Goal: Information Seeking & Learning: Learn about a topic

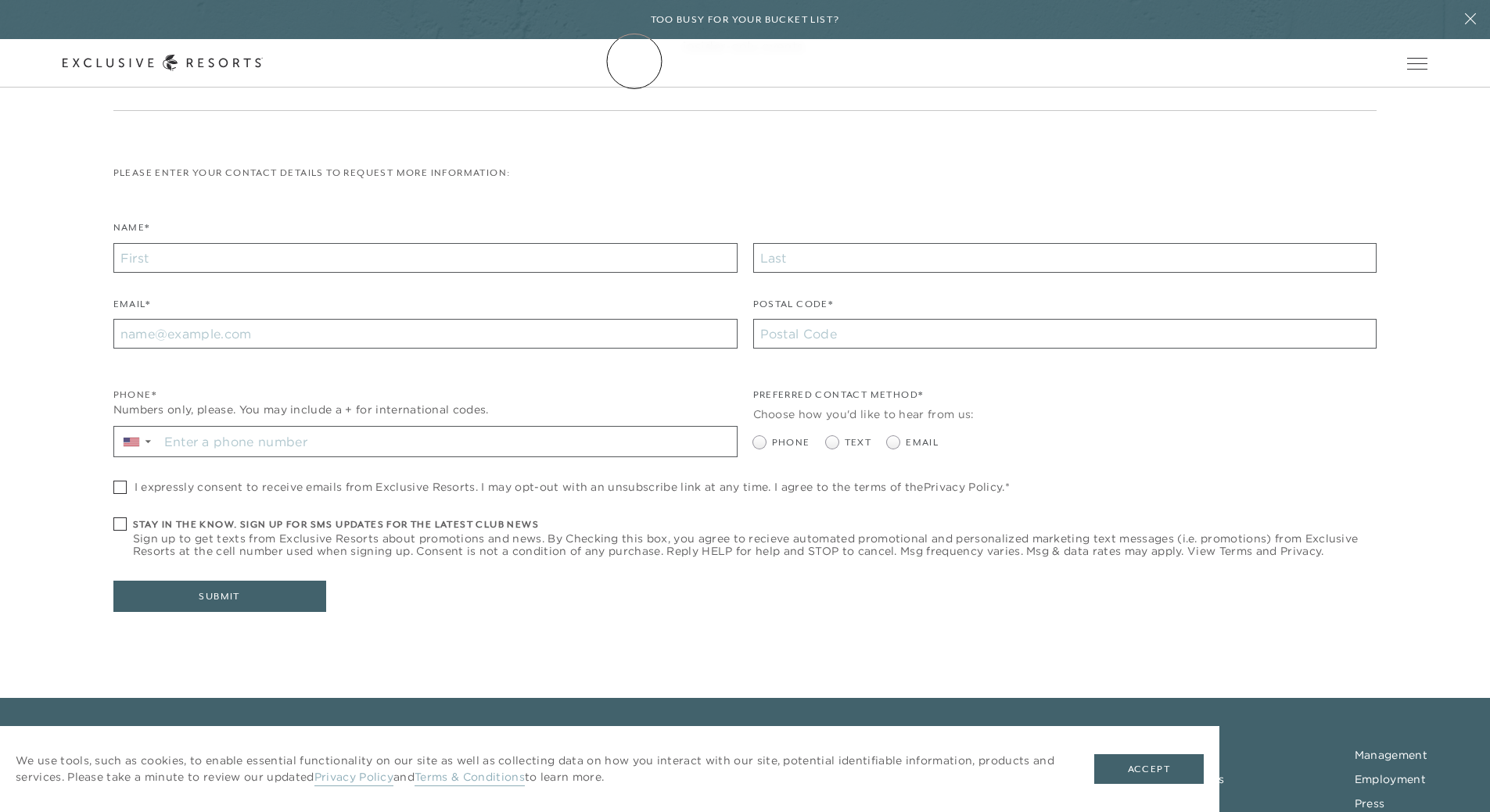
click at [0, 0] on link "The Collection" at bounding box center [0, 0] width 0 height 0
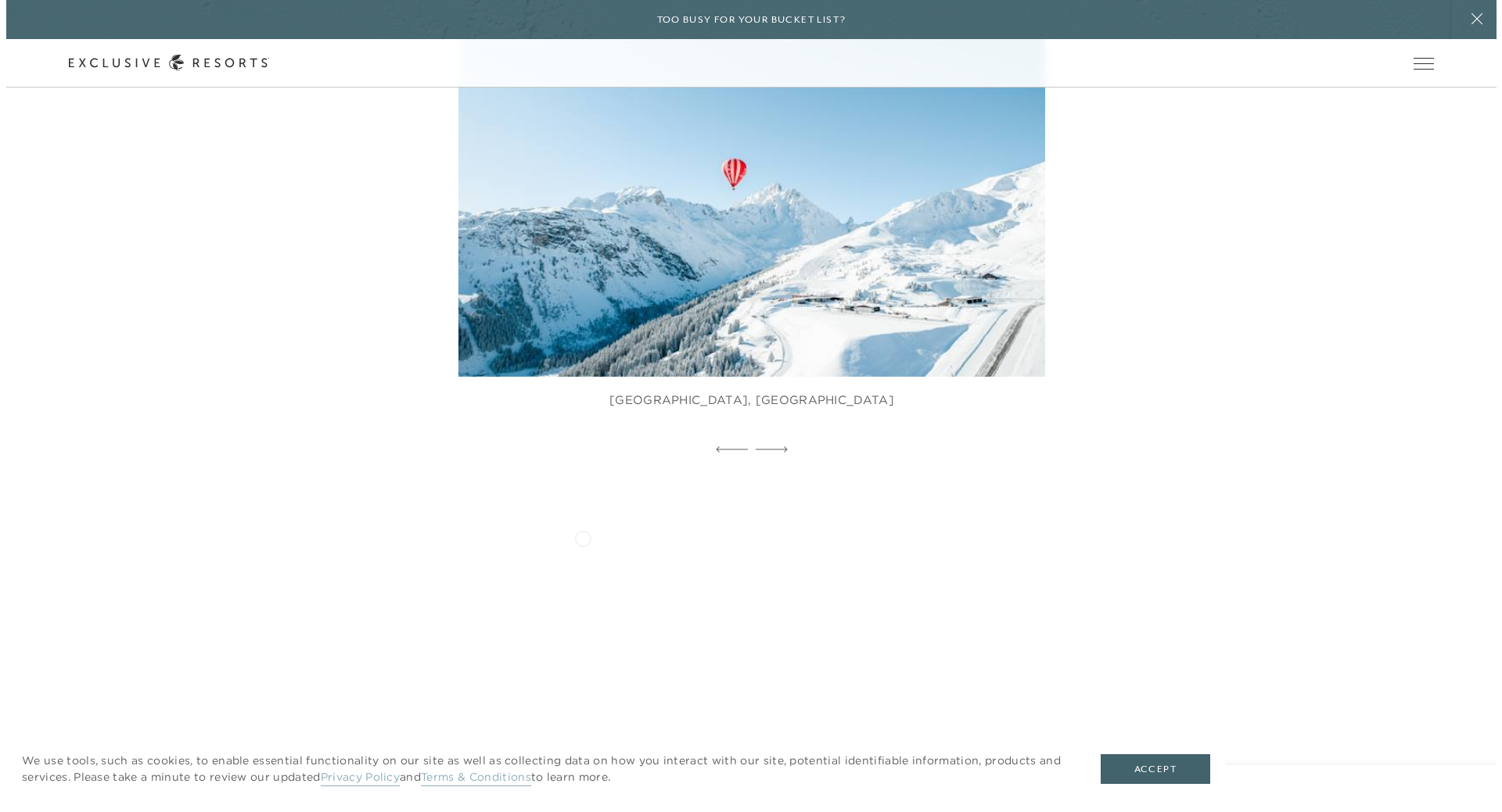
scroll to position [1147, 0]
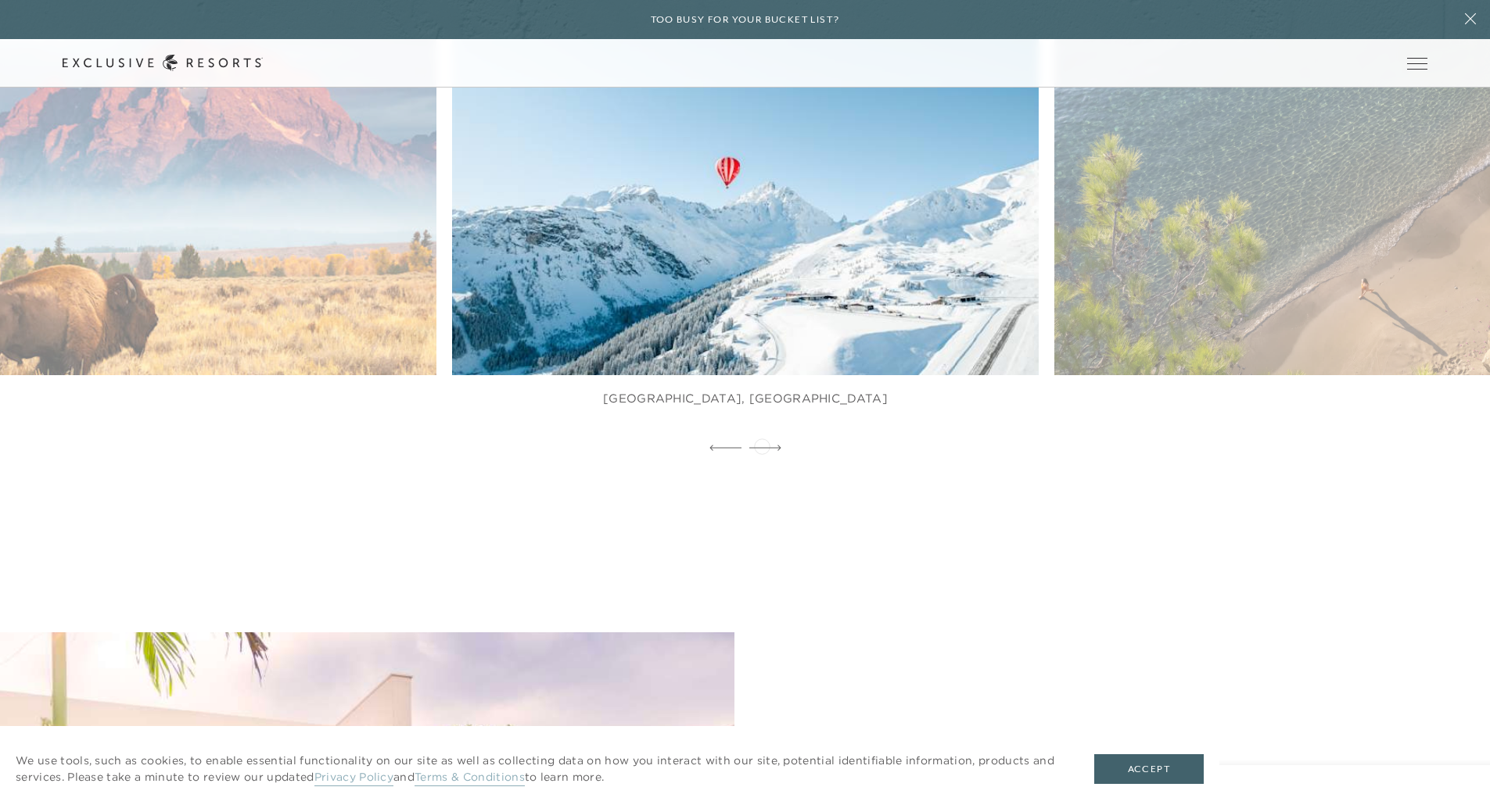
click at [762, 445] on icon at bounding box center [765, 447] width 32 height 6
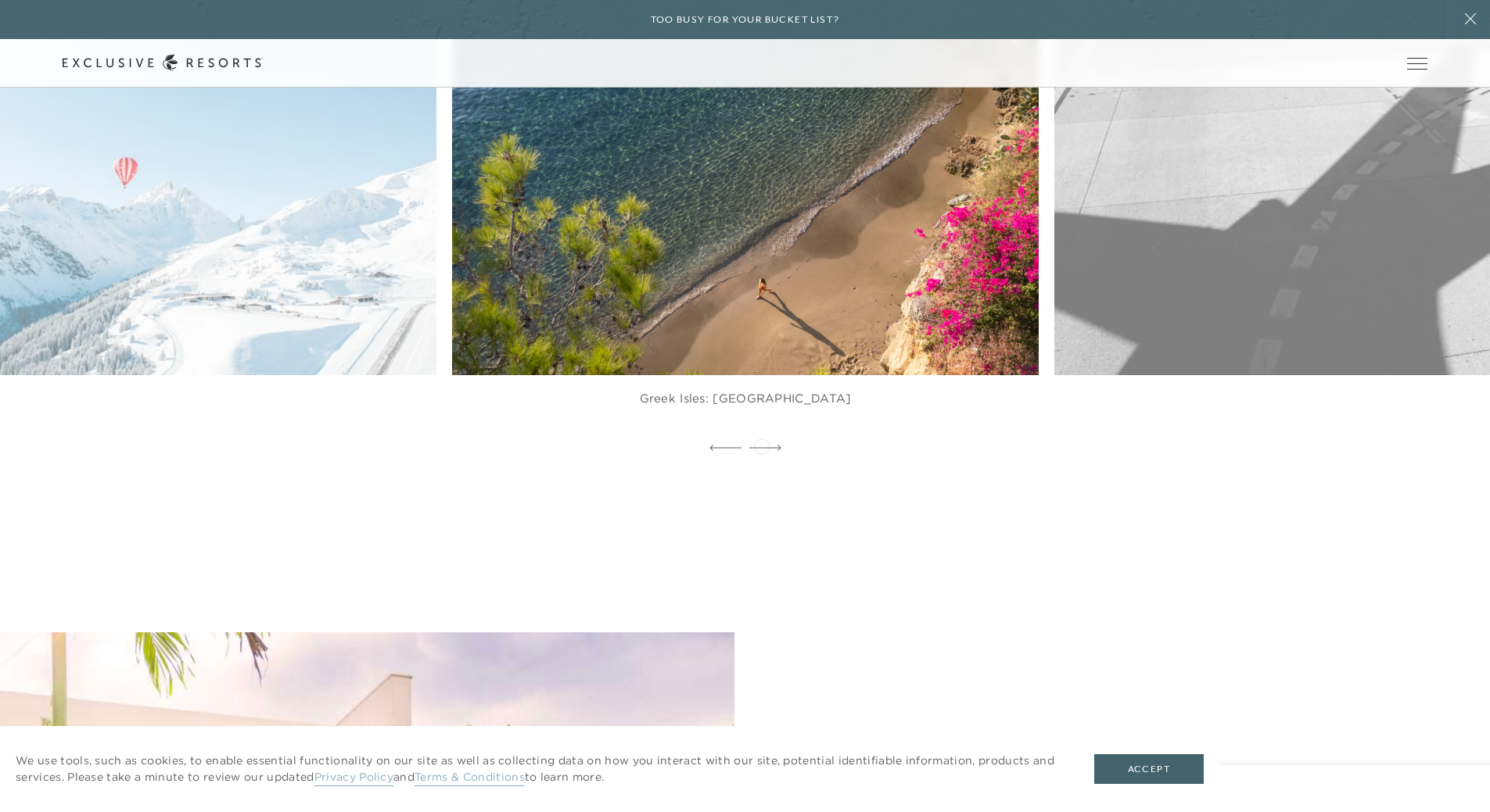
click at [762, 445] on icon at bounding box center [765, 447] width 32 height 6
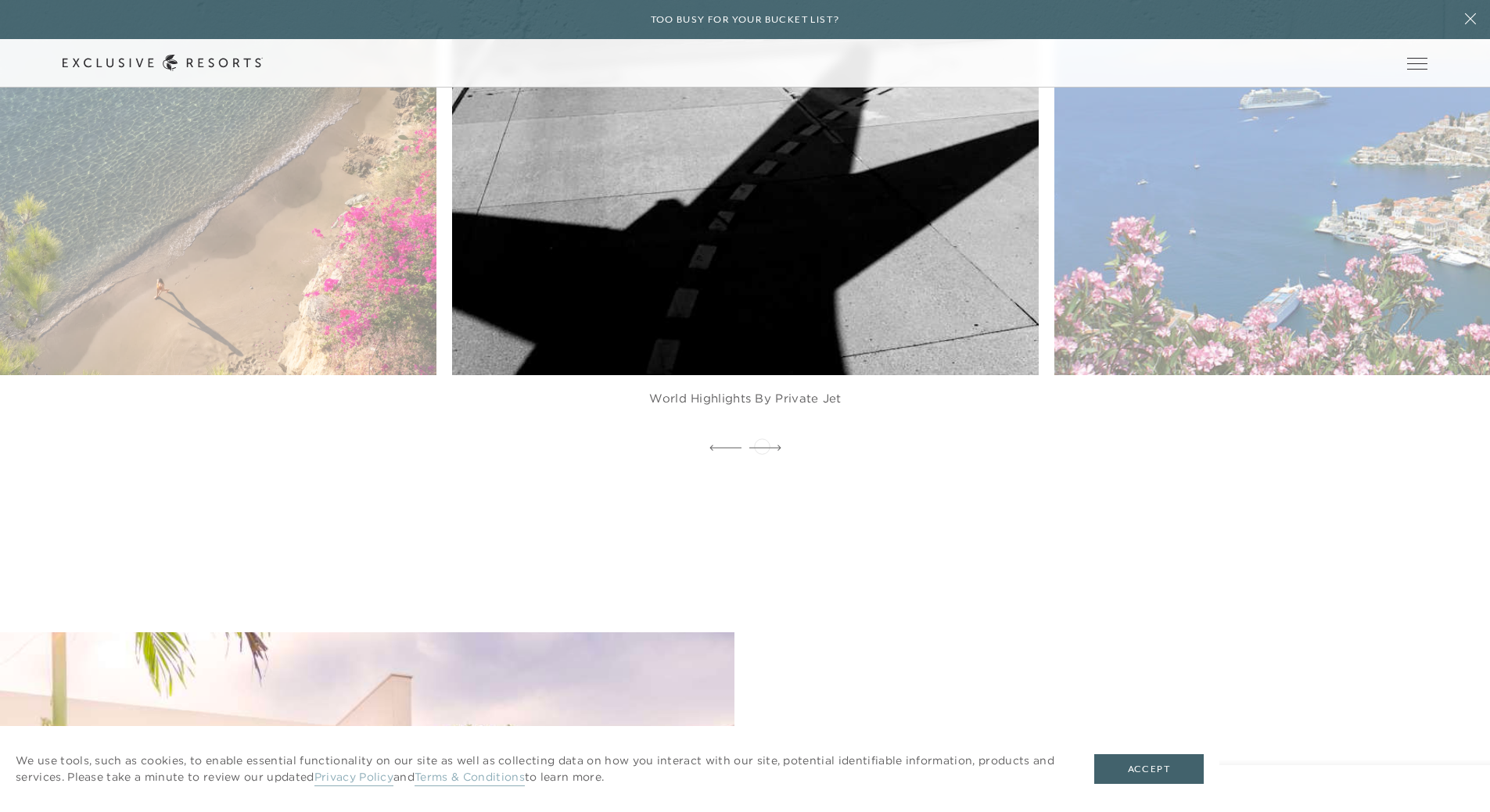
click at [762, 445] on icon at bounding box center [765, 447] width 32 height 6
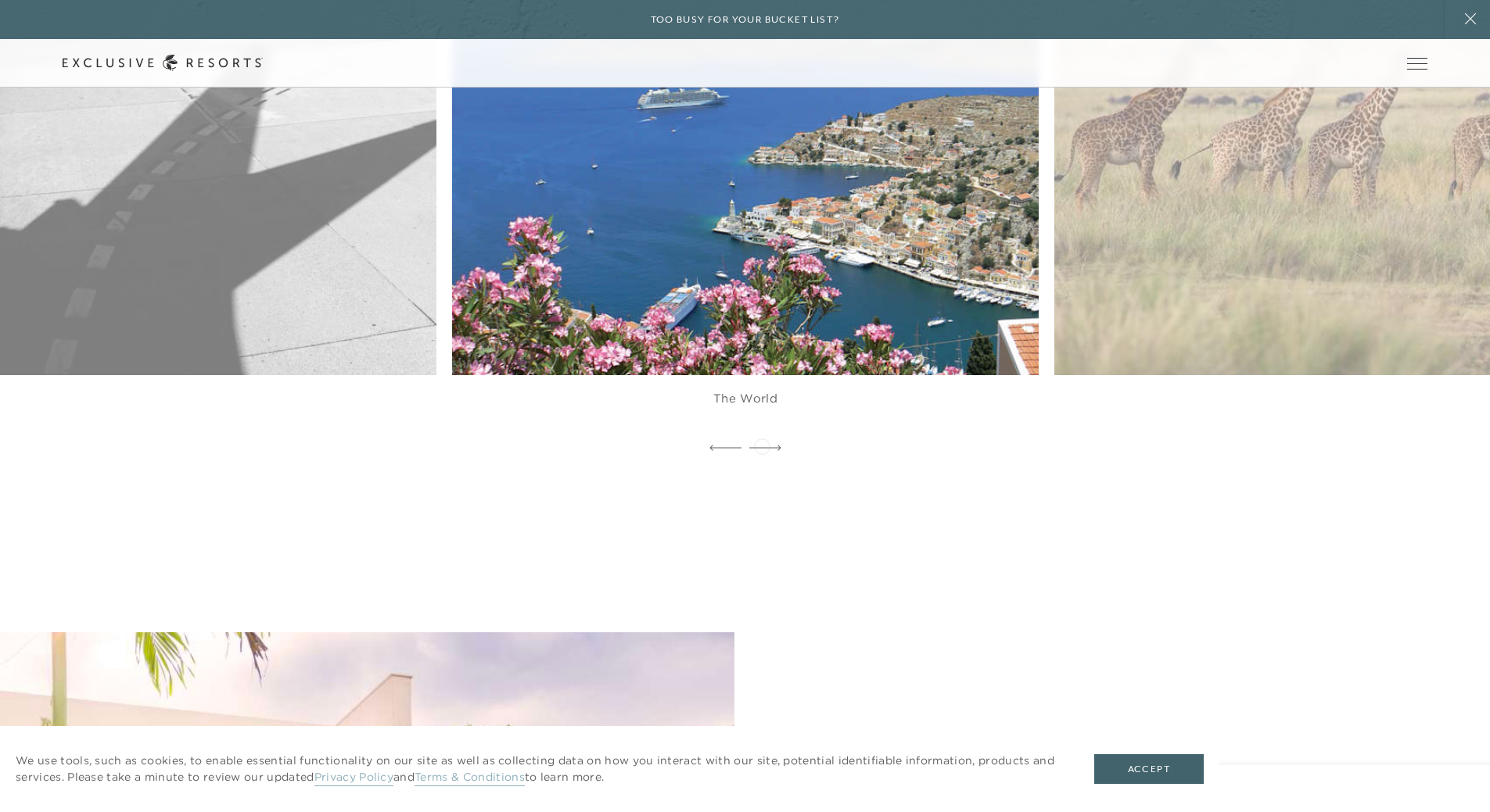
click at [762, 445] on icon at bounding box center [765, 447] width 32 height 6
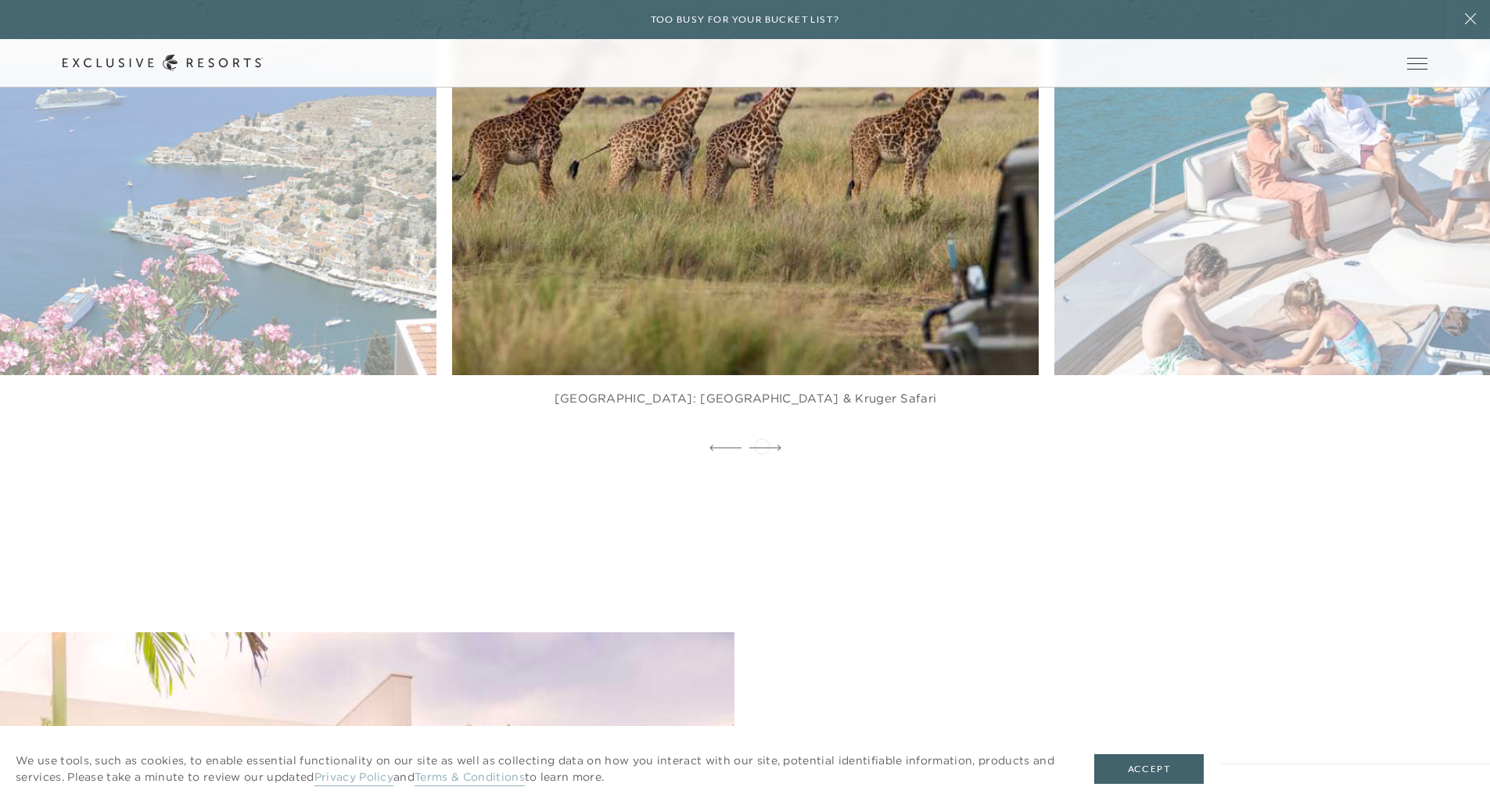
click at [762, 445] on icon at bounding box center [765, 447] width 32 height 6
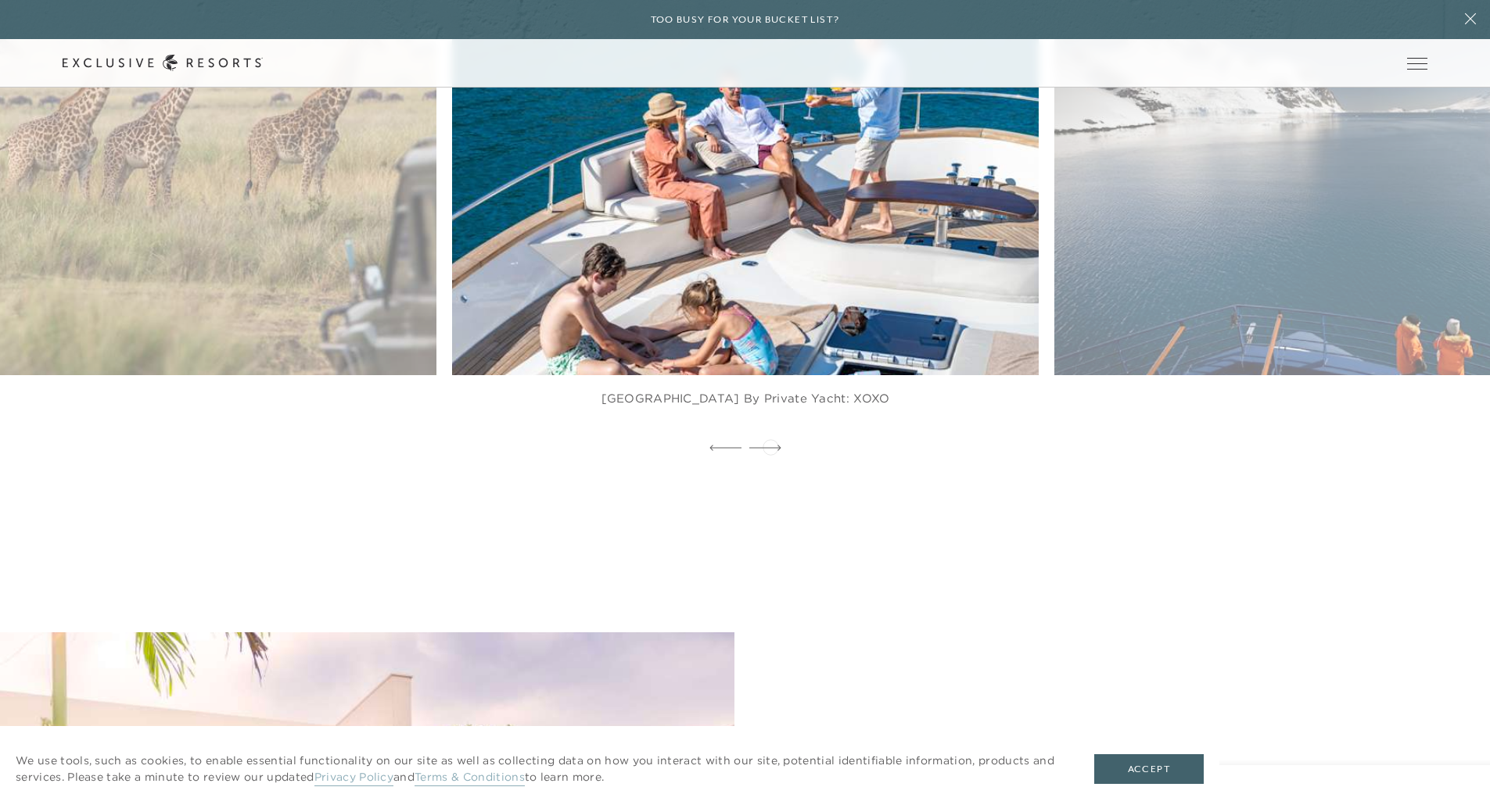
click at [770, 445] on icon at bounding box center [765, 447] width 32 height 6
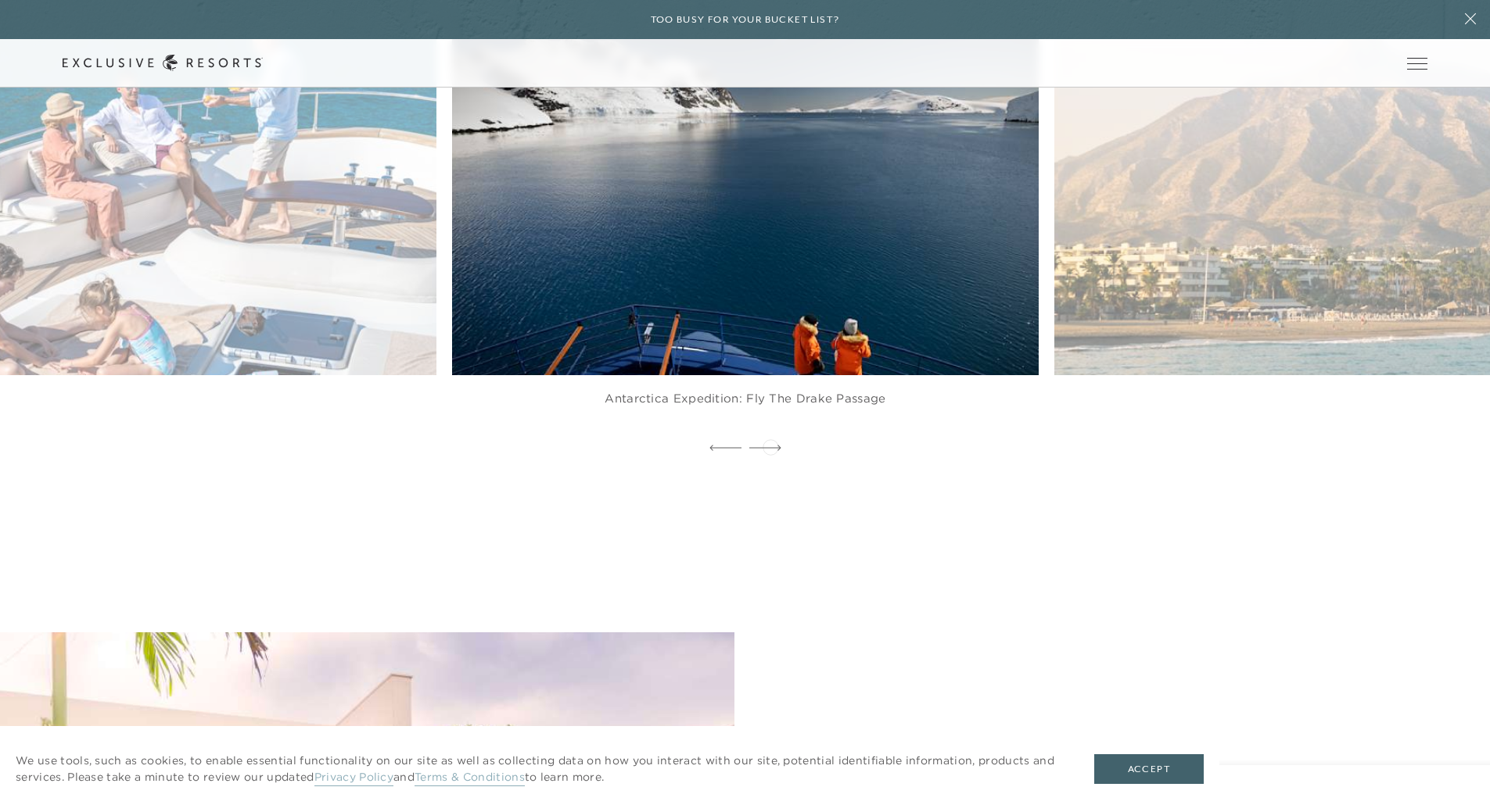
click at [770, 445] on icon at bounding box center [765, 447] width 32 height 6
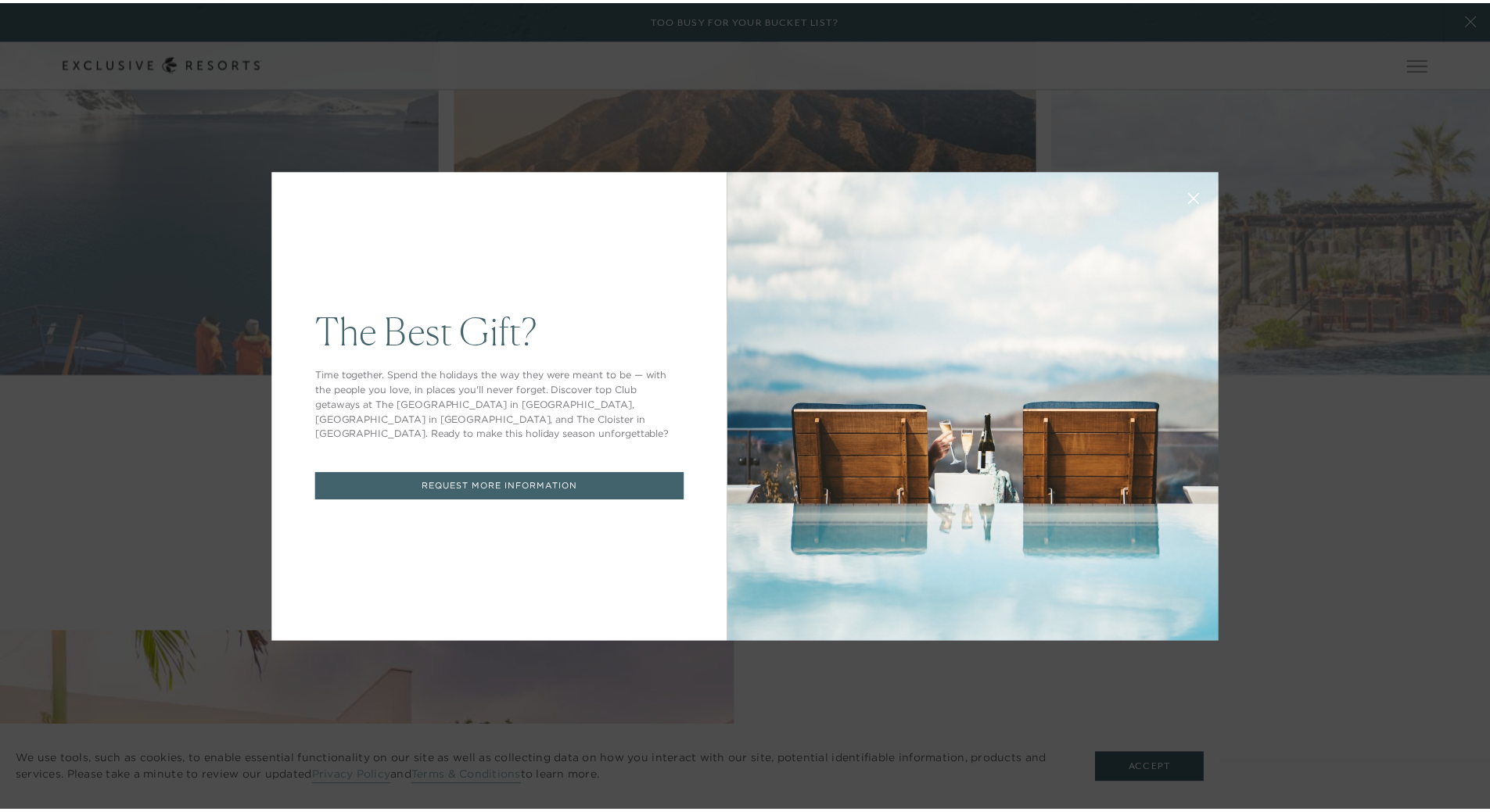
scroll to position [0, 0]
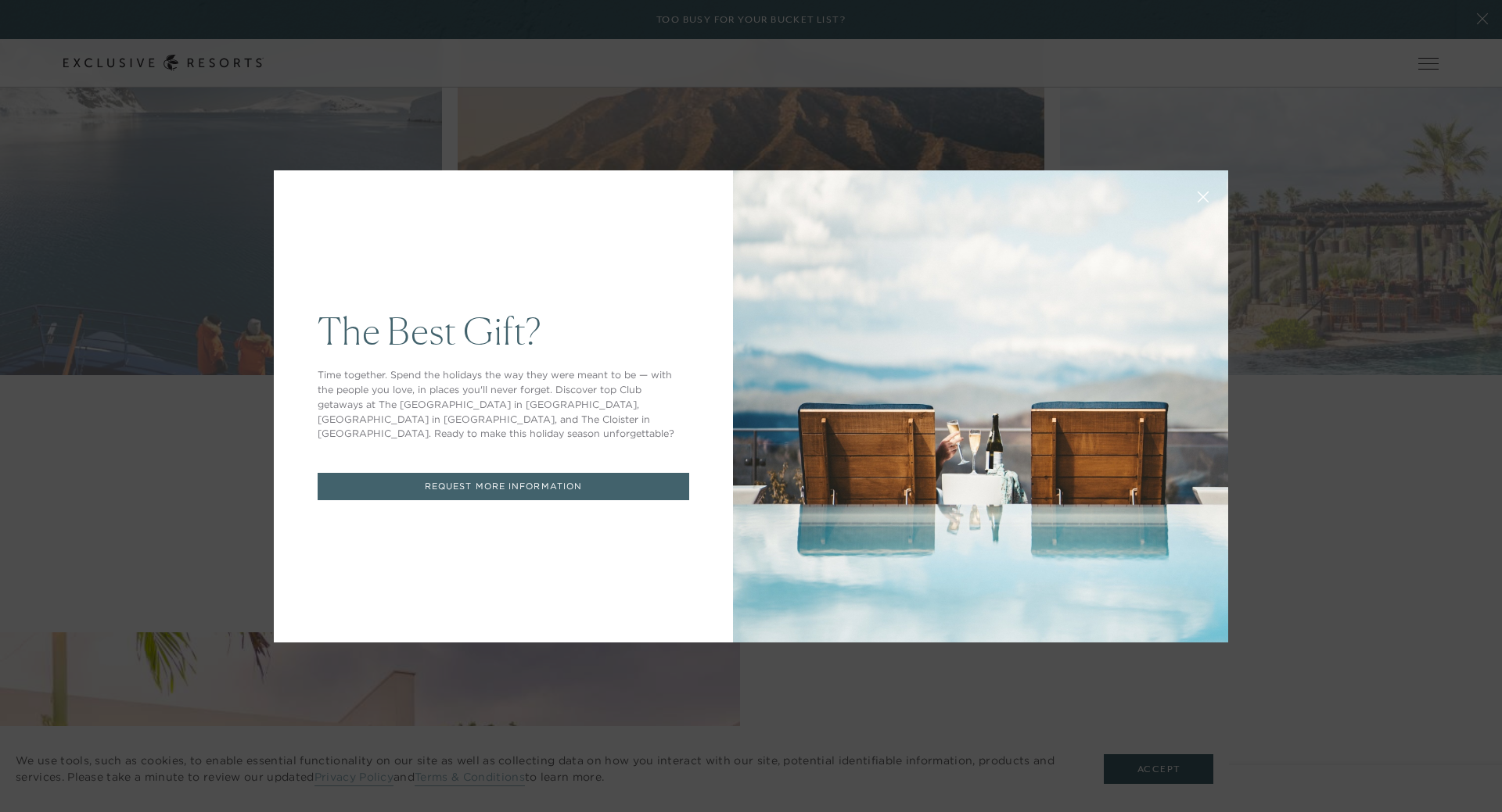
click at [1198, 195] on icon at bounding box center [1204, 197] width 12 height 12
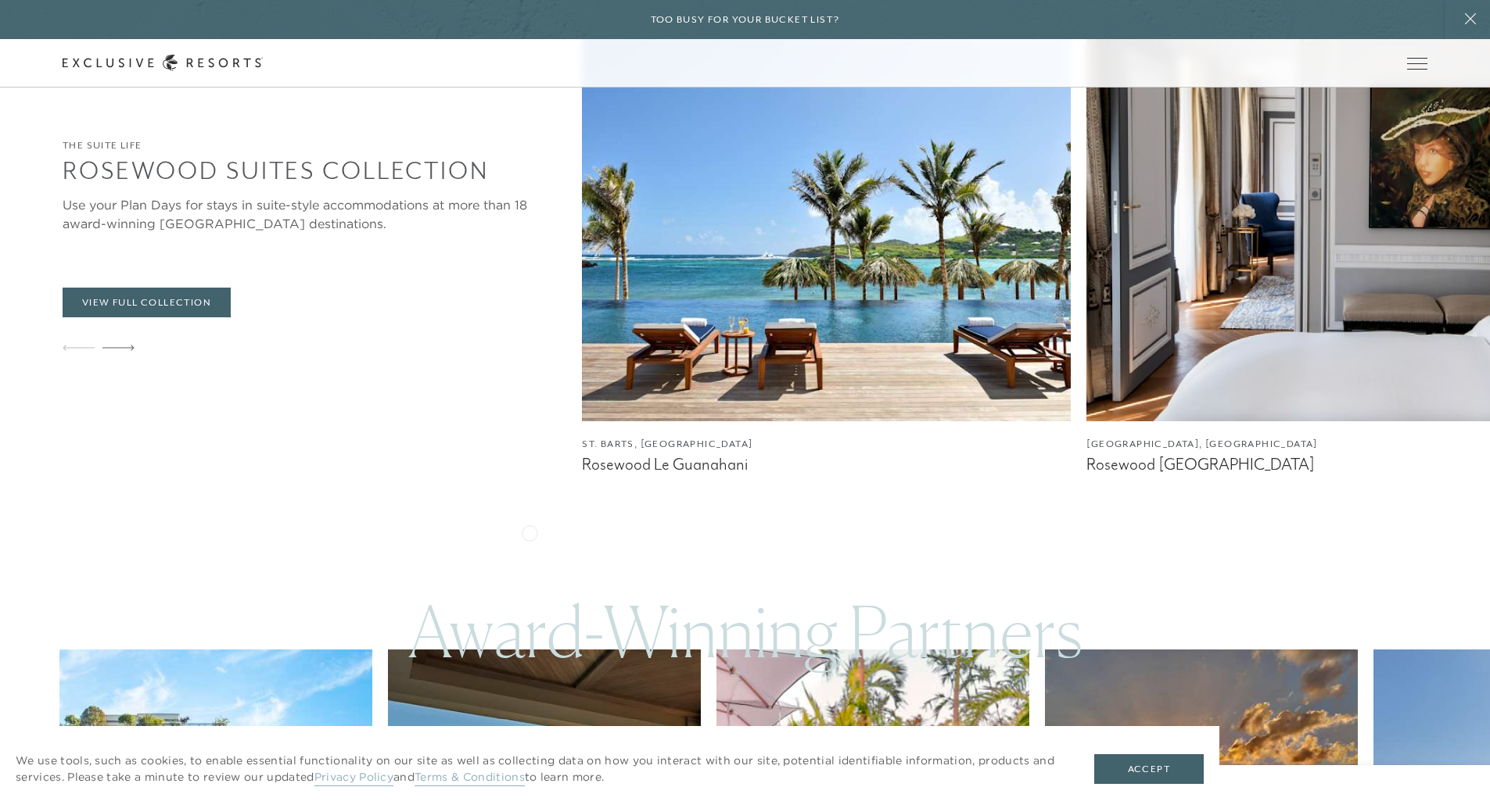
scroll to position [4300, 0]
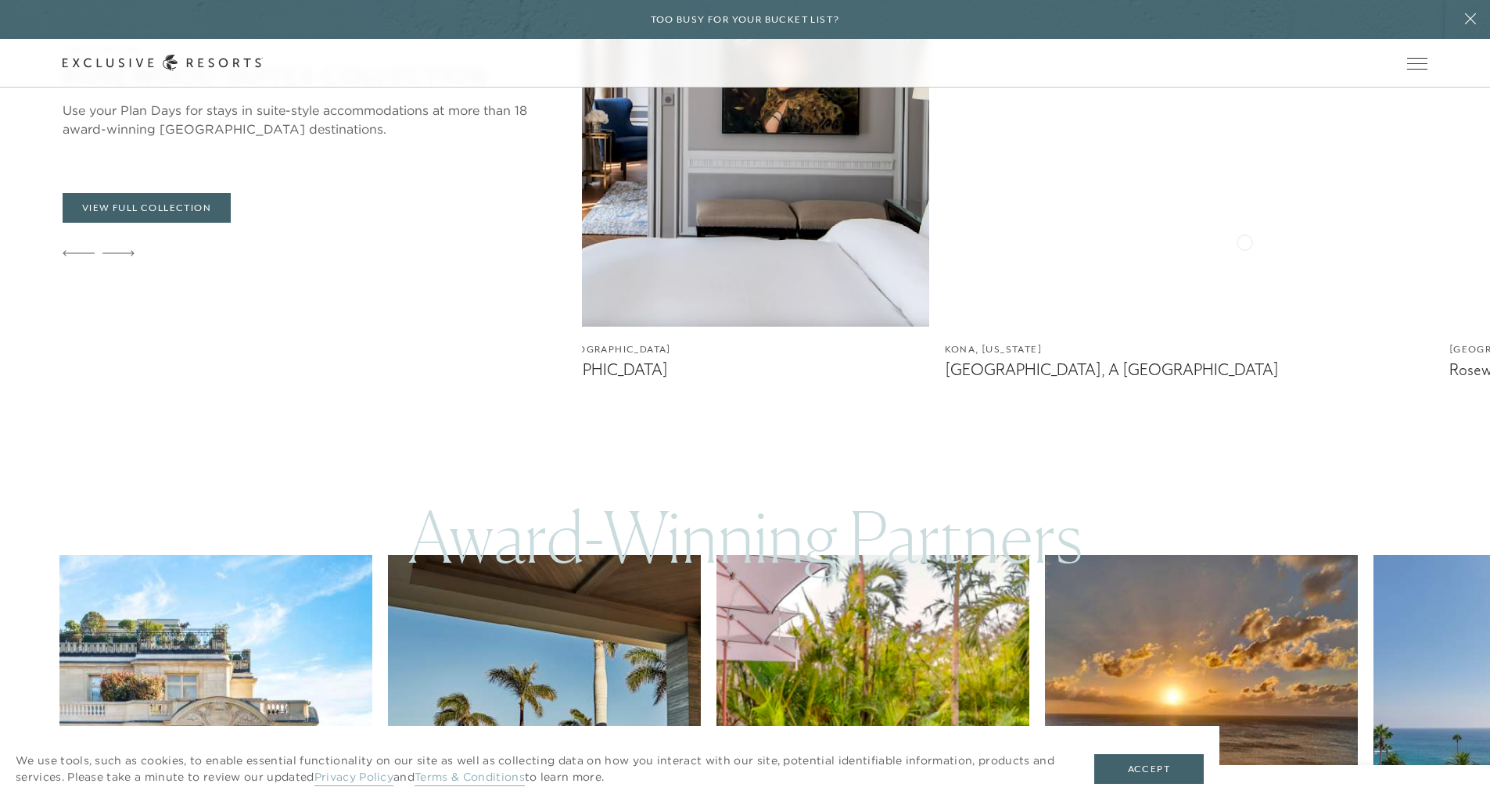
click at [945, 252] on img at bounding box center [1189, 130] width 489 height 391
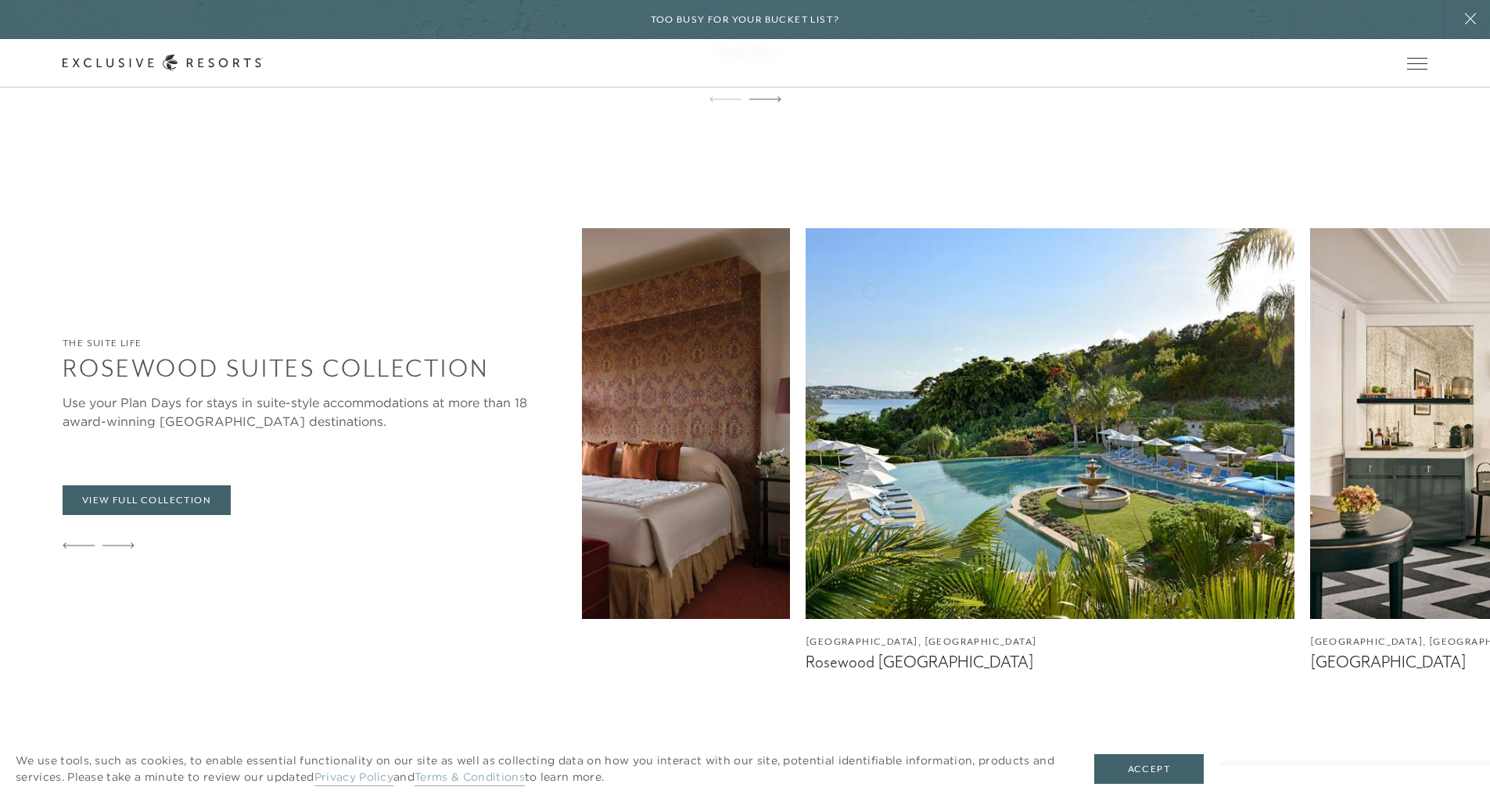
scroll to position [4014, 0]
